Goal: Task Accomplishment & Management: Use online tool/utility

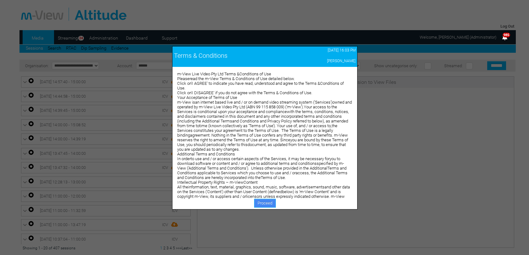
click at [265, 205] on link "Proceed" at bounding box center [265, 203] width 22 height 9
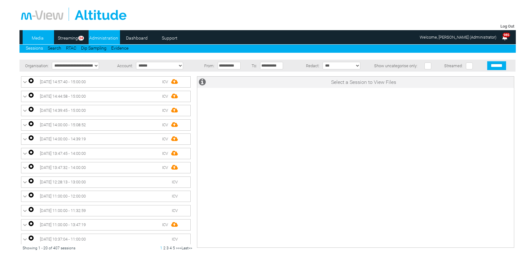
click at [99, 37] on link "Administration" at bounding box center [104, 37] width 30 height 9
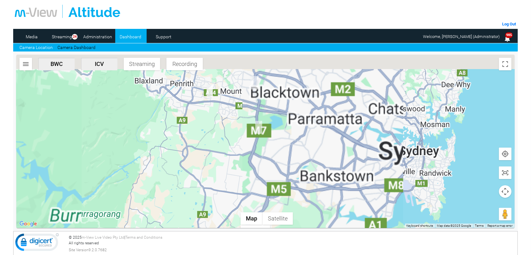
drag, startPoint x: 258, startPoint y: 128, endPoint x: 313, endPoint y: 211, distance: 100.0
click at [313, 211] on div at bounding box center [265, 141] width 498 height 173
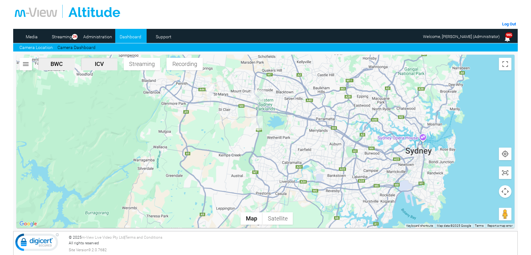
click at [313, 154] on div at bounding box center [265, 141] width 498 height 173
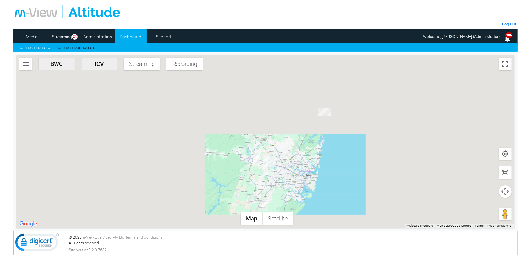
drag, startPoint x: 277, startPoint y: 192, endPoint x: 278, endPoint y: 149, distance: 42.8
click at [278, 149] on div at bounding box center [265, 141] width 498 height 173
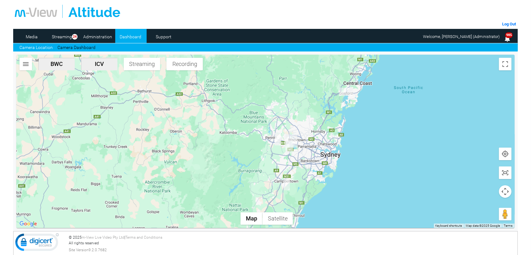
drag, startPoint x: 308, startPoint y: 130, endPoint x: 299, endPoint y: 177, distance: 47.9
click at [299, 177] on div at bounding box center [265, 141] width 498 height 173
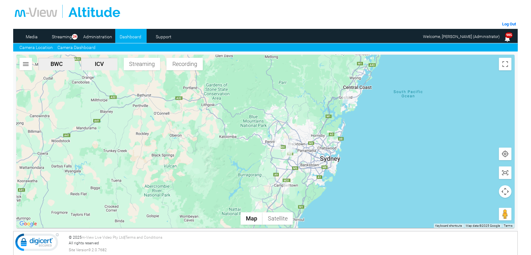
click at [72, 47] on link "Camera Dashboard" at bounding box center [77, 47] width 38 height 7
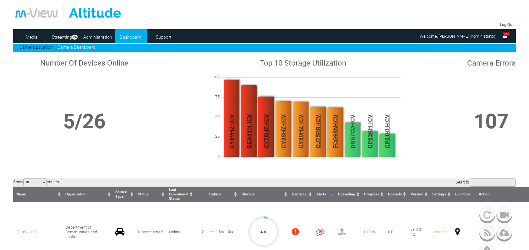
click at [75, 47] on link "Camera Dashboard" at bounding box center [77, 47] width 38 height 5
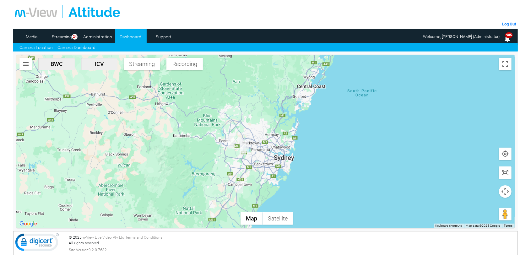
click at [70, 47] on link "Camera Dashboard" at bounding box center [77, 47] width 38 height 7
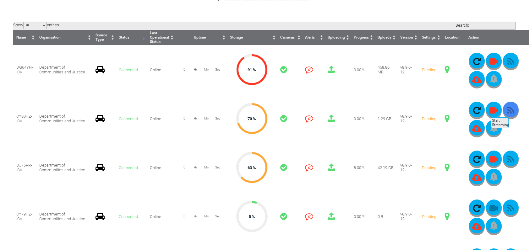
scroll to position [157, 0]
click at [508, 112] on icon "button" at bounding box center [511, 110] width 16 height 9
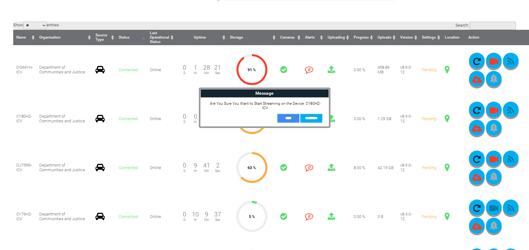
click at [286, 118] on input "**" at bounding box center [288, 118] width 22 height 9
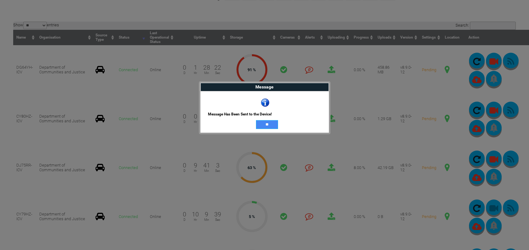
click at [269, 124] on input "**" at bounding box center [267, 124] width 22 height 9
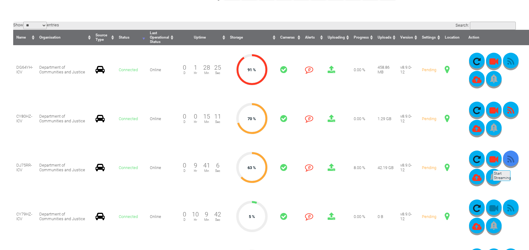
click at [510, 163] on icon "button" at bounding box center [511, 159] width 16 height 9
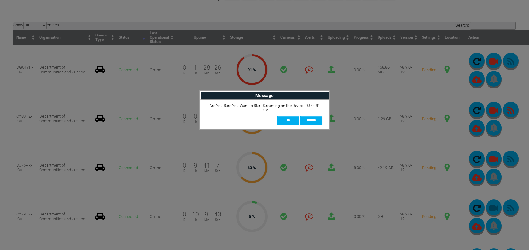
click at [287, 111] on div "Are You Sure You Want to Start Streaming on the Device: DJ75RR-ICV ** ******" at bounding box center [264, 114] width 129 height 29
click at [287, 116] on input "**" at bounding box center [288, 120] width 22 height 9
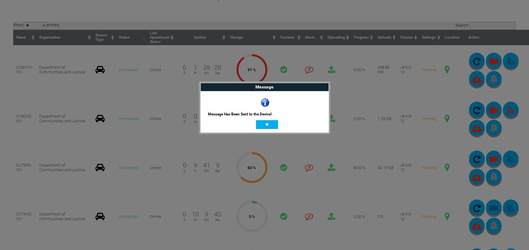
click at [270, 124] on input "**" at bounding box center [267, 124] width 22 height 9
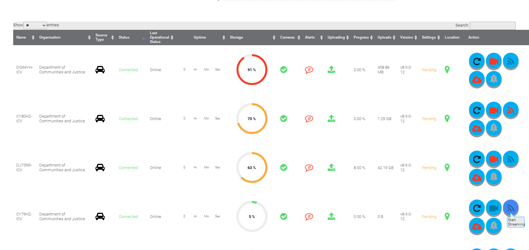
click at [507, 210] on icon "button" at bounding box center [511, 208] width 16 height 9
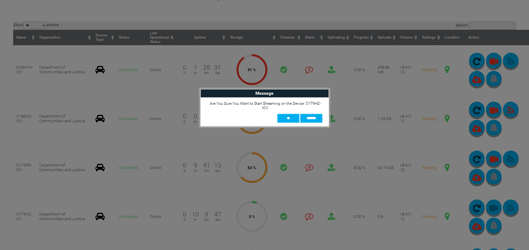
click at [291, 112] on div "Are You Sure You Want to Start Streaming on the Device: CY79HZ-ICV ** ******" at bounding box center [264, 112] width 129 height 29
click at [290, 119] on input "**" at bounding box center [288, 118] width 22 height 9
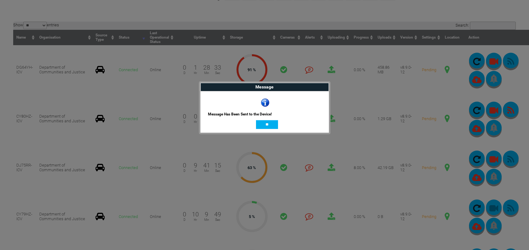
click at [264, 125] on input "**" at bounding box center [267, 124] width 22 height 9
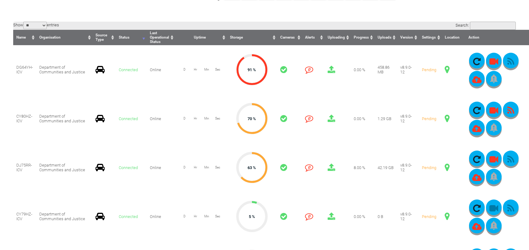
scroll to position [251, 0]
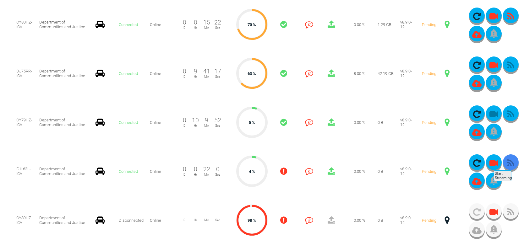
click at [511, 163] on icon "button" at bounding box center [511, 163] width 16 height 9
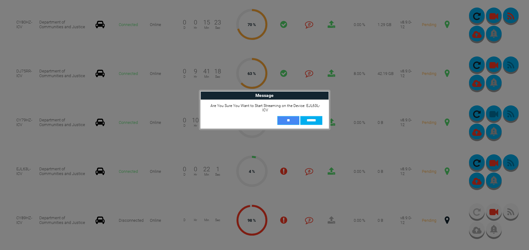
click at [285, 116] on input "**" at bounding box center [288, 120] width 22 height 9
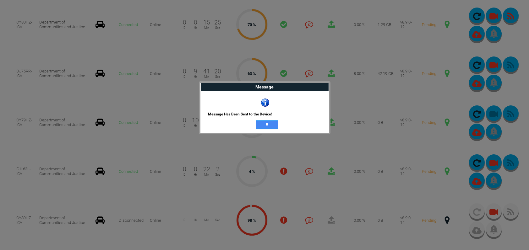
click at [270, 126] on input "**" at bounding box center [267, 124] width 22 height 9
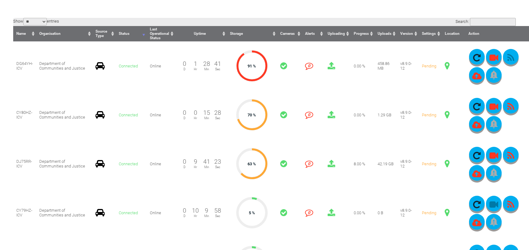
scroll to position [157, 0]
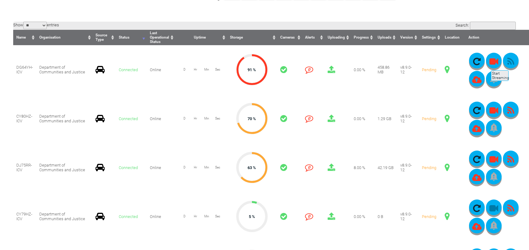
click at [508, 63] on icon "button" at bounding box center [511, 61] width 16 height 9
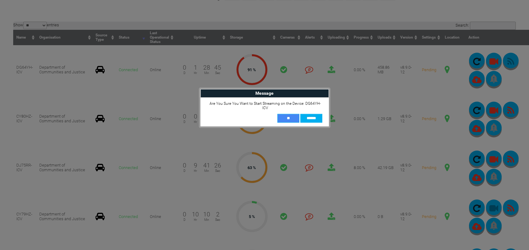
click at [293, 117] on input "**" at bounding box center [288, 118] width 22 height 9
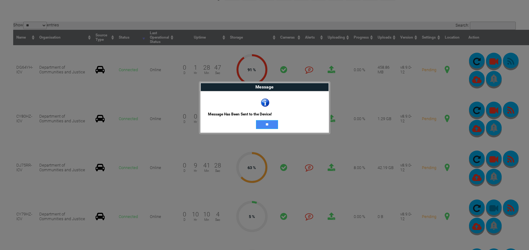
click at [271, 124] on input "**" at bounding box center [267, 124] width 22 height 9
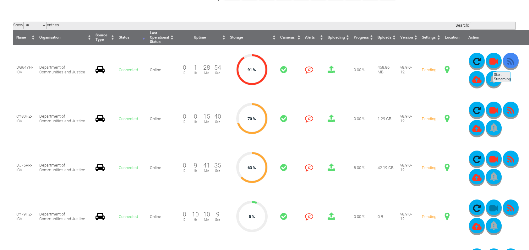
click at [510, 64] on icon "button" at bounding box center [511, 61] width 16 height 9
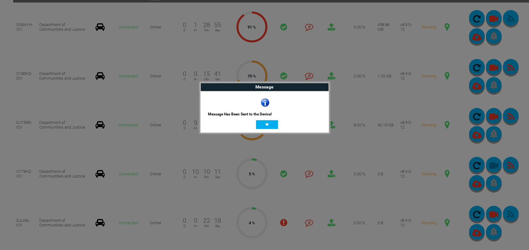
scroll to position [251, 0]
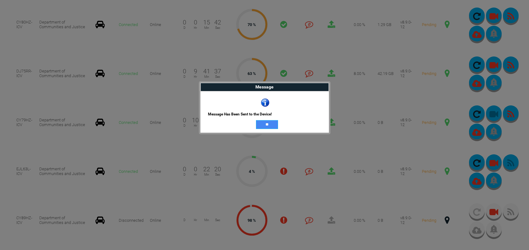
click at [275, 126] on input "**" at bounding box center [267, 124] width 22 height 9
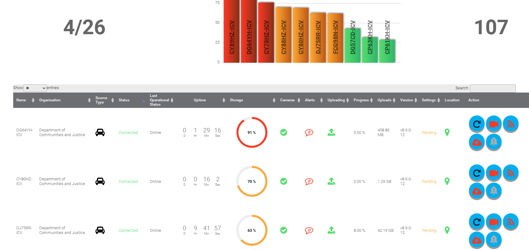
scroll to position [0, 0]
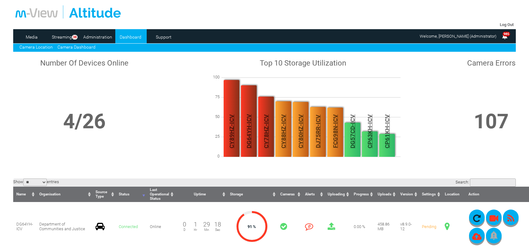
click at [48, 46] on link "Camera Location" at bounding box center [35, 47] width 33 height 5
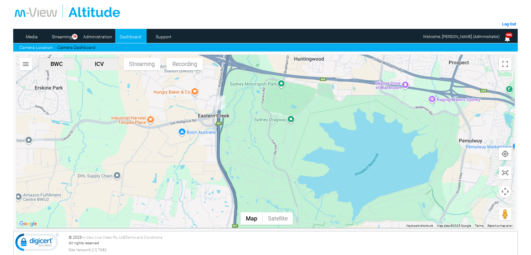
click at [223, 104] on img "DJ75RR-ICV" at bounding box center [219, 103] width 8 height 13
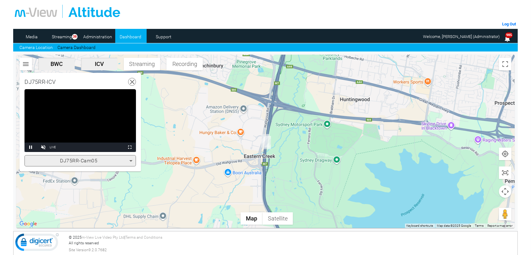
click at [132, 159] on icon at bounding box center [131, 161] width 8 height 8
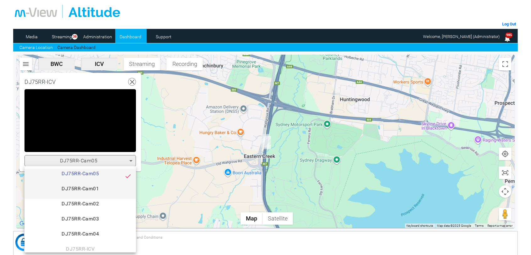
click at [96, 187] on span "DJ75RR-Cam01" at bounding box center [80, 191] width 101 height 13
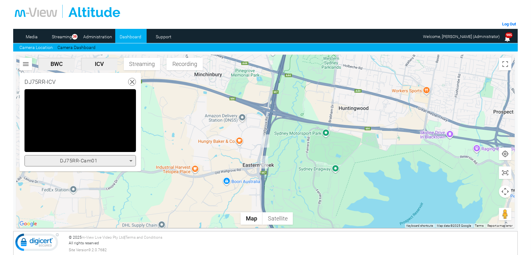
click at [269, 140] on img "DJ75RR-ICV" at bounding box center [265, 140] width 8 height 13
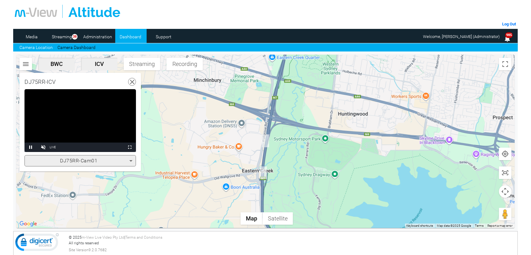
click at [118, 145] on div "Stream Type LIVE" at bounding box center [87, 147] width 74 height 9
click at [42, 147] on span "Video Player" at bounding box center [43, 147] width 13 height 0
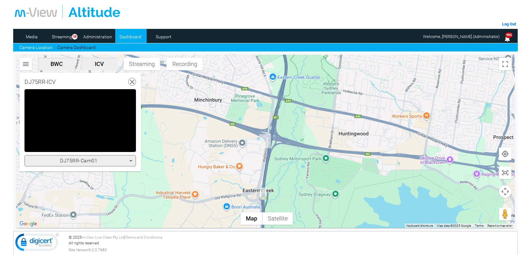
click at [263, 188] on img "DG64YH-ICV" at bounding box center [263, 194] width 6 height 13
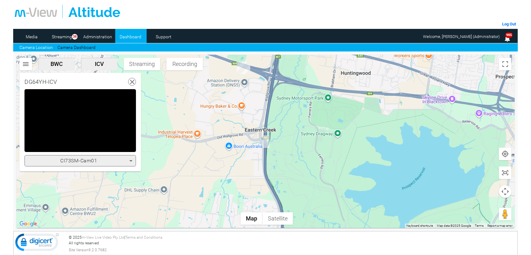
scroll to position [61, 0]
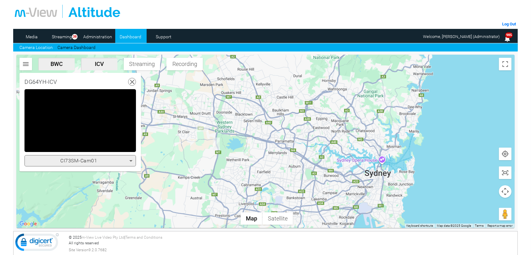
click at [202, 129] on img "DJ75RR-ICV" at bounding box center [202, 128] width 13 height 7
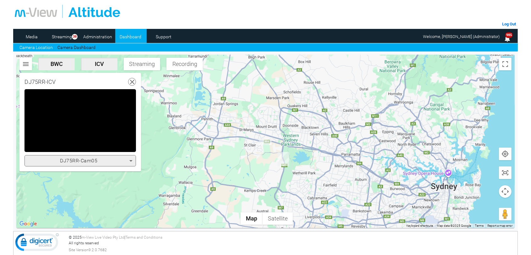
click at [130, 160] on icon at bounding box center [130, 161] width 3 height 2
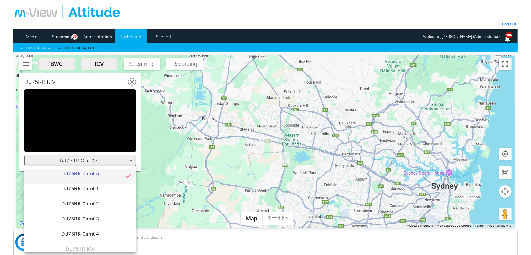
click at [285, 159] on div at bounding box center [265, 127] width 531 height 255
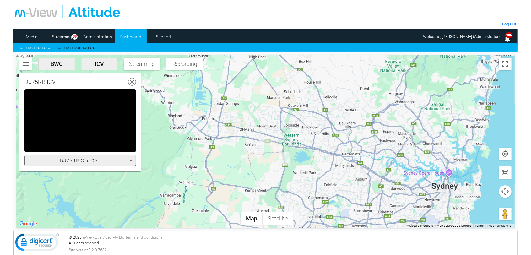
click at [132, 160] on icon at bounding box center [131, 161] width 8 height 8
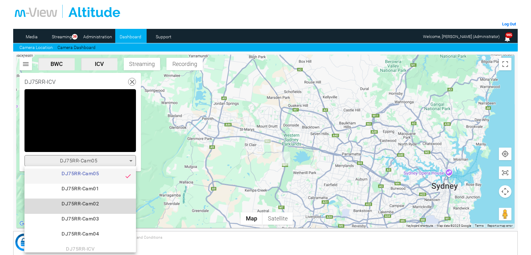
click at [95, 205] on span "DJ75RR-Cam02" at bounding box center [80, 206] width 101 height 13
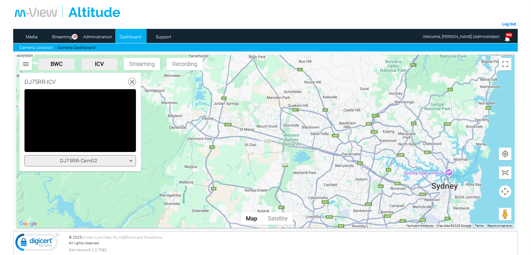
click at [132, 160] on icon at bounding box center [131, 161] width 8 height 8
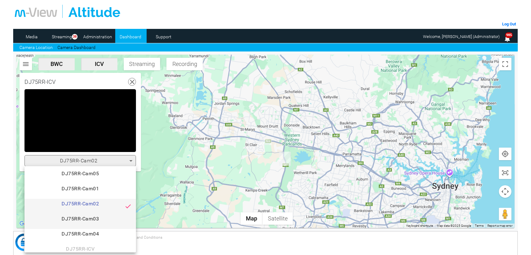
click at [98, 219] on span "DJ75RR-Cam03" at bounding box center [80, 221] width 101 height 13
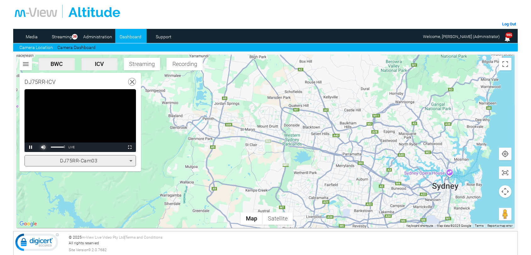
click at [44, 147] on span "Video Player" at bounding box center [43, 147] width 13 height 0
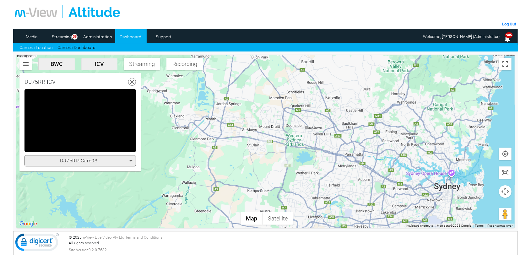
click at [132, 162] on icon at bounding box center [131, 161] width 8 height 8
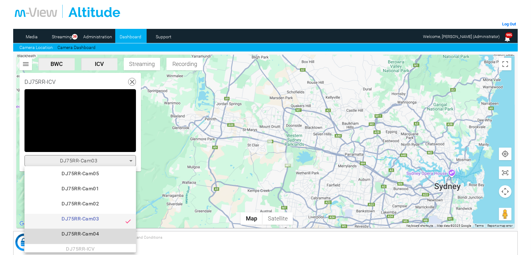
click at [107, 230] on span "DJ75RR-Cam04" at bounding box center [80, 236] width 101 height 13
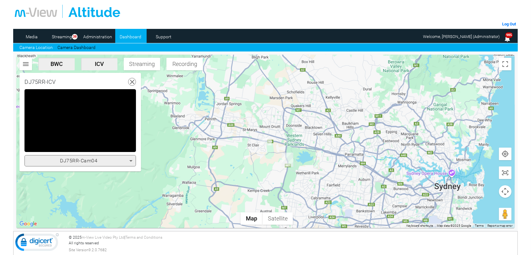
click at [131, 160] on icon at bounding box center [130, 161] width 3 height 2
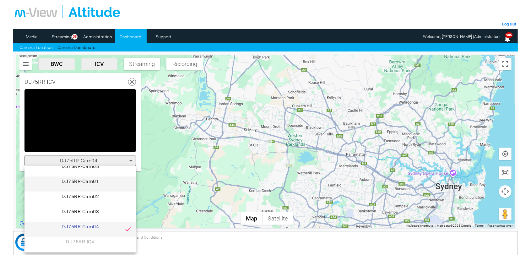
scroll to position [9, 0]
click at [93, 240] on div "DJ75RR-Cam05 DJ75RR-Cam01 DJ75RR-Cam02 DJ75RR-Cam03 DJ75RR-Cam04 DJ75RR-ICV" at bounding box center [81, 209] width 112 height 86
click at [89, 239] on div "DJ75RR-Cam05 DJ75RR-Cam01 DJ75RR-Cam02 DJ75RR-Cam03 DJ75RR-Cam04 DJ75RR-ICV" at bounding box center [81, 209] width 112 height 86
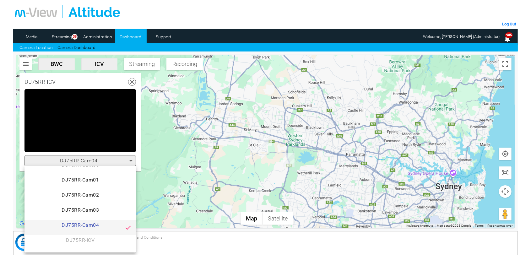
click at [87, 207] on span "DJ75RR-Cam03" at bounding box center [80, 212] width 101 height 13
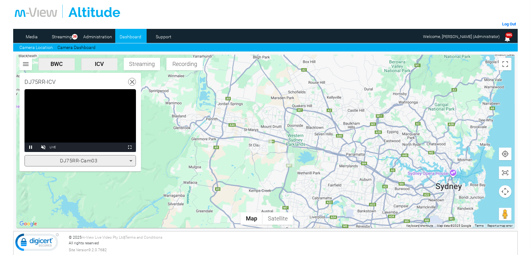
click at [130, 163] on icon at bounding box center [131, 161] width 8 height 8
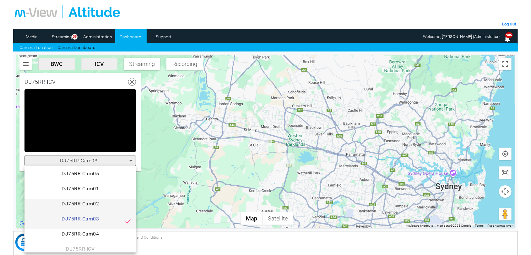
click at [91, 204] on span "DJ75RR-Cam02" at bounding box center [80, 206] width 101 height 13
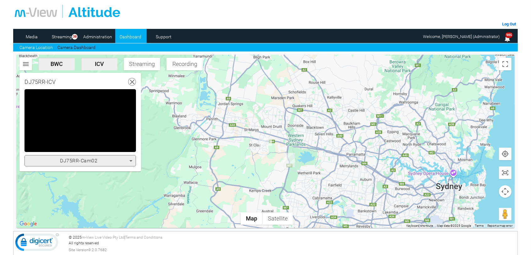
click at [132, 161] on icon at bounding box center [131, 161] width 8 height 8
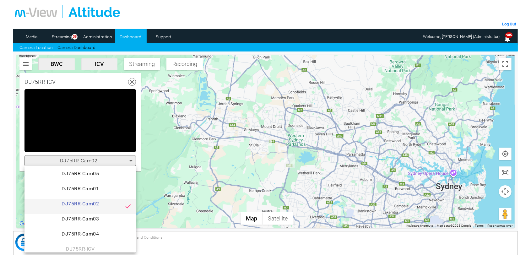
click at [85, 249] on div "DJ75RR-Cam05 DJ75RR-Cam01 DJ75RR-Cam02 DJ75RR-Cam03 DJ75RR-Cam04 DJ75RR-ICV" at bounding box center [81, 209] width 112 height 86
click at [154, 149] on div at bounding box center [265, 127] width 531 height 255
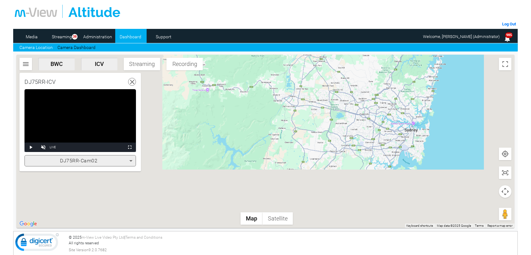
drag, startPoint x: 353, startPoint y: 173, endPoint x: 329, endPoint y: 112, distance: 65.5
click at [329, 112] on div at bounding box center [265, 141] width 498 height 173
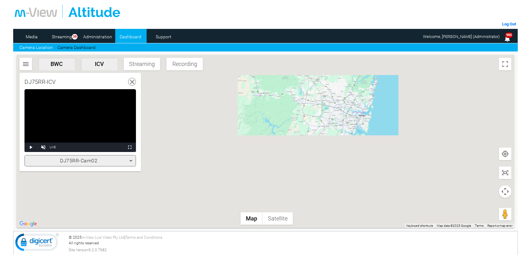
scroll to position [0, 0]
click at [131, 83] on use at bounding box center [132, 82] width 4 height 4
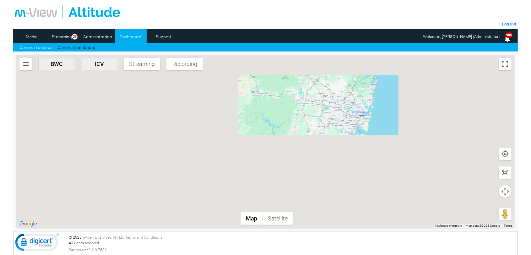
click at [33, 47] on link "Camera Location" at bounding box center [35, 47] width 33 height 7
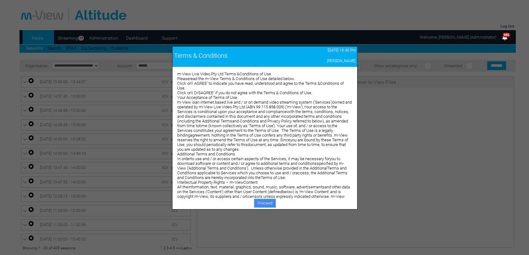
click at [271, 203] on link "Proceed" at bounding box center [265, 203] width 22 height 9
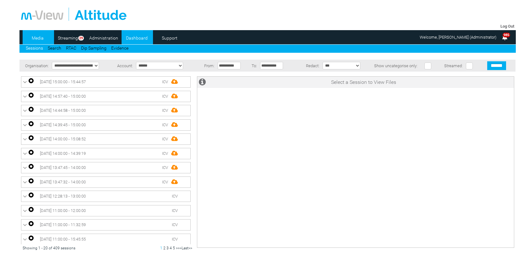
click at [133, 37] on link "Dashboard" at bounding box center [137, 37] width 30 height 9
